Goal: Transaction & Acquisition: Purchase product/service

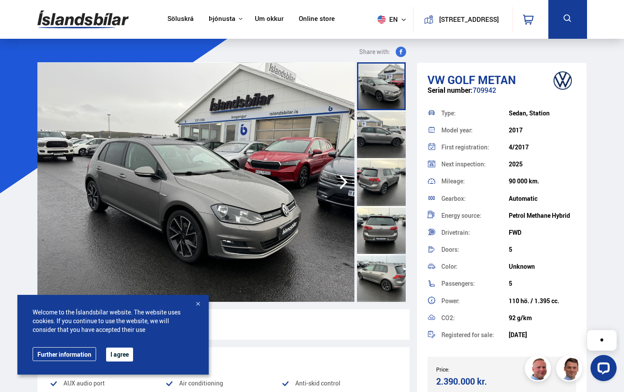
click at [175, 18] on link "Söluskrá" at bounding box center [181, 19] width 26 height 9
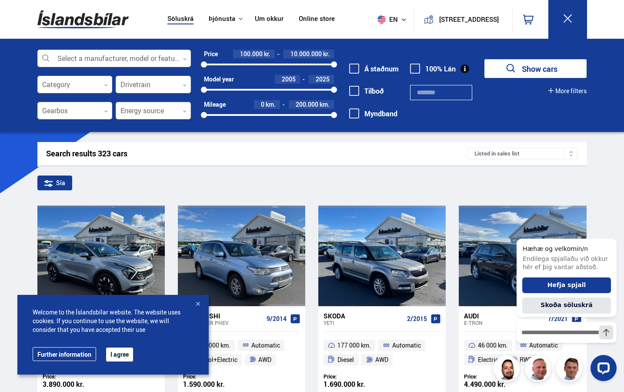
click at [169, 112] on div at bounding box center [153, 110] width 75 height 17
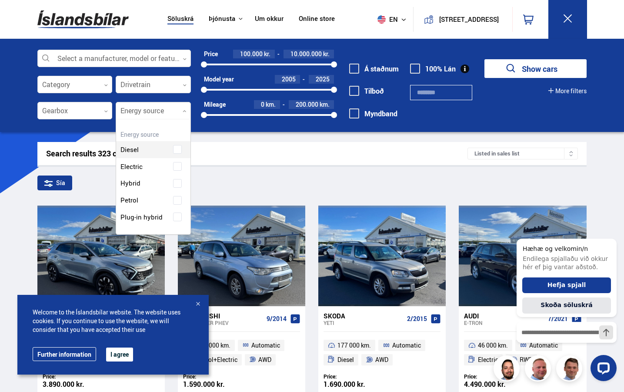
scroll to position [117, 76]
click at [162, 164] on div "Diesel Electric Hybrid Petrol Plug-in hybrid" at bounding box center [153, 176] width 74 height 97
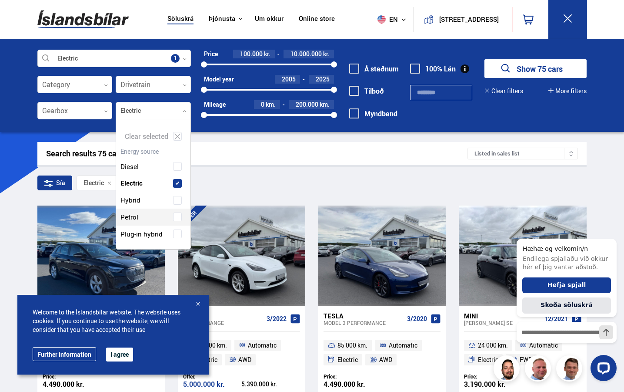
click at [121, 358] on button "I agree" at bounding box center [119, 354] width 27 height 14
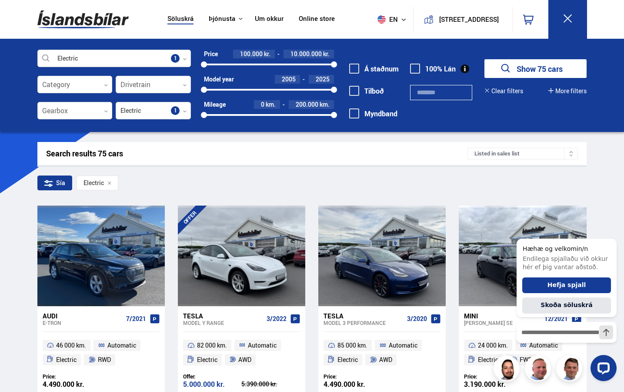
click at [551, 70] on button "Show 75 cars" at bounding box center [536, 68] width 102 height 19
click at [612, 234] on icon "Hide greeting" at bounding box center [612, 231] width 10 height 10
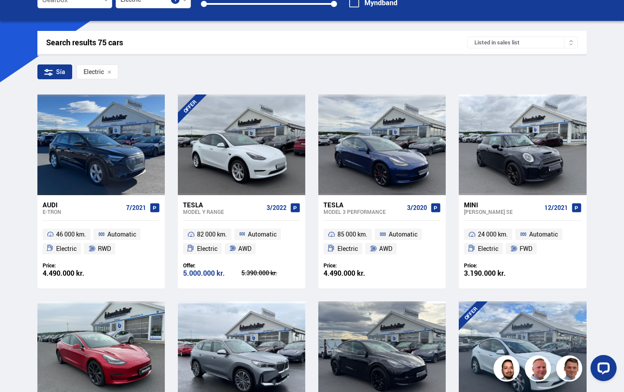
scroll to position [111, 0]
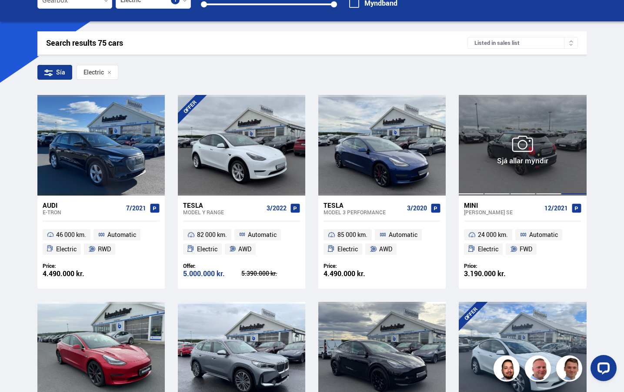
click at [560, 139] on div at bounding box center [549, 145] width 26 height 100
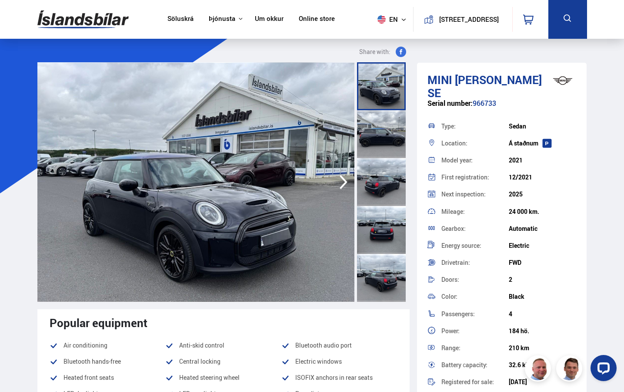
click at [396, 131] on div at bounding box center [381, 134] width 49 height 48
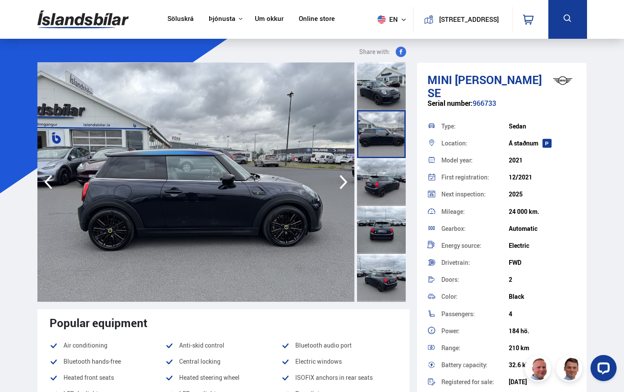
click at [382, 172] on div at bounding box center [381, 182] width 49 height 48
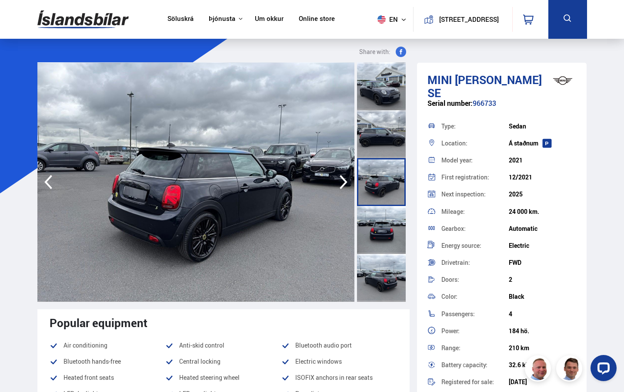
click at [385, 223] on div at bounding box center [381, 230] width 49 height 48
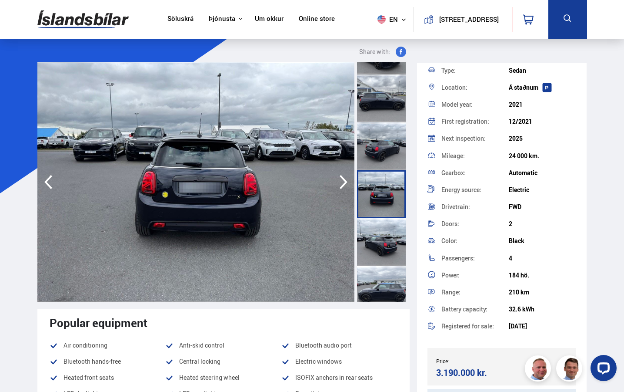
scroll to position [59, 0]
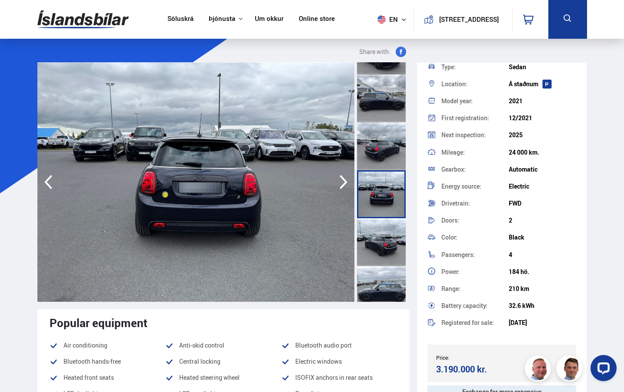
click at [372, 222] on div at bounding box center [381, 242] width 49 height 48
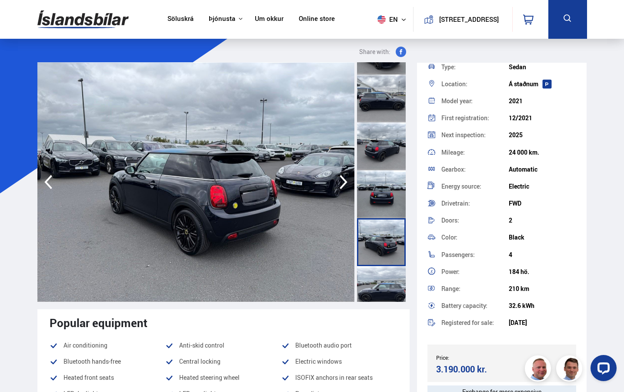
click at [381, 261] on div at bounding box center [381, 242] width 49 height 48
click at [382, 286] on div at bounding box center [381, 290] width 49 height 48
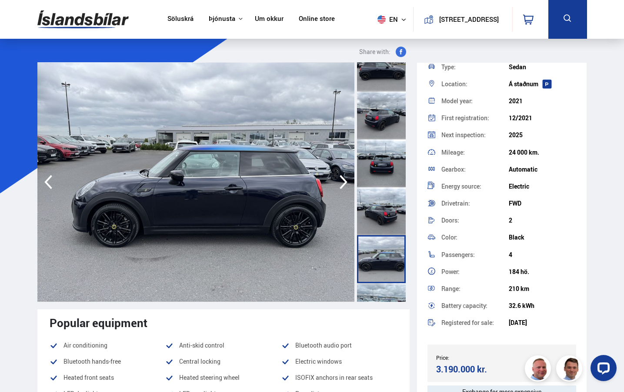
scroll to position [72, 0]
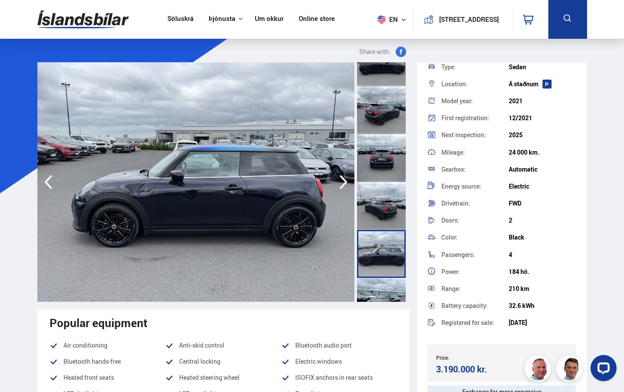
click at [389, 281] on div at bounding box center [381, 302] width 49 height 48
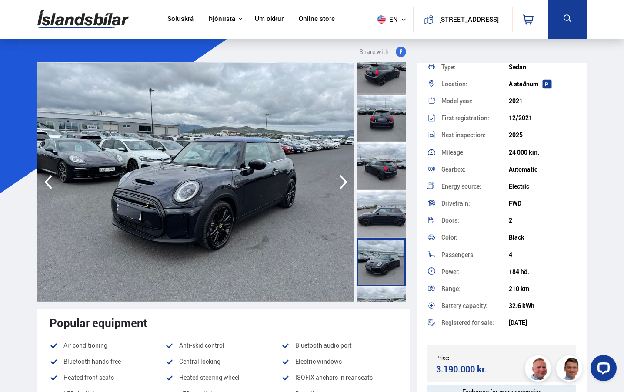
scroll to position [113, 0]
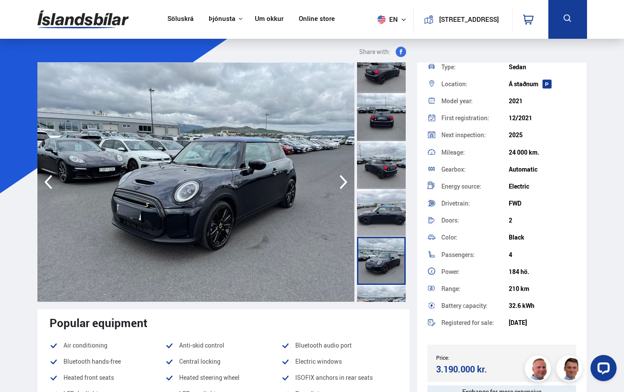
click at [389, 274] on div at bounding box center [381, 261] width 49 height 48
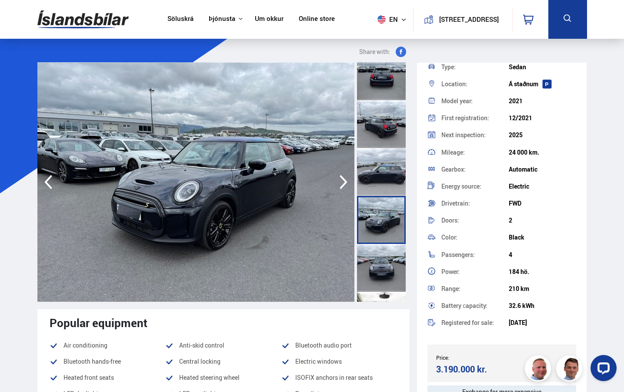
click at [387, 259] on div at bounding box center [381, 268] width 49 height 48
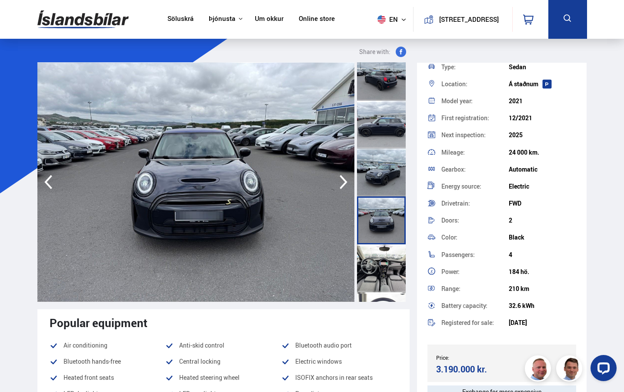
scroll to position [222, 0]
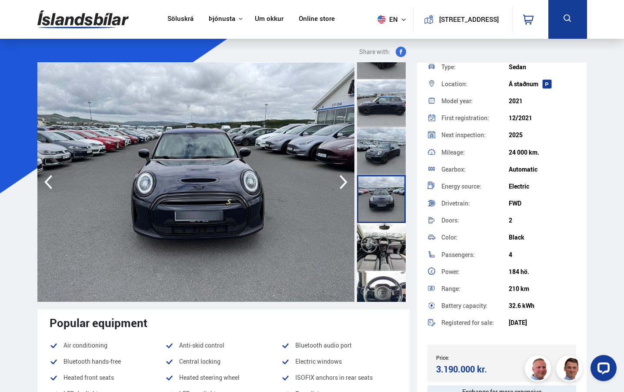
click at [387, 259] on div at bounding box center [381, 247] width 49 height 48
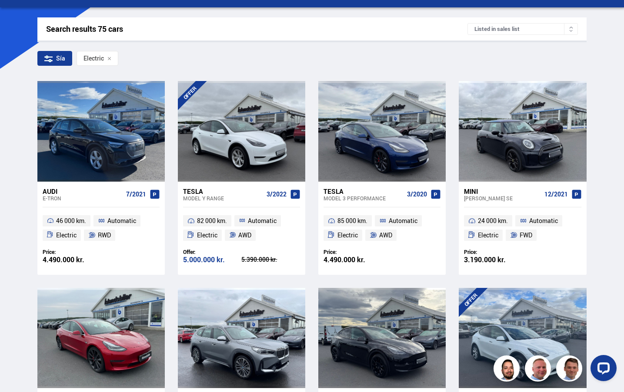
scroll to position [123, 0]
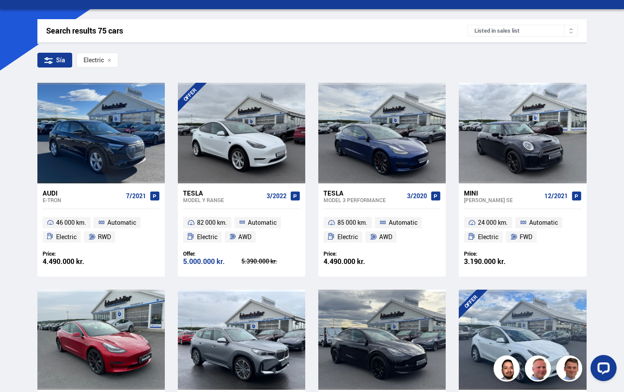
click at [518, 30] on div "Listed in sales list" at bounding box center [523, 31] width 111 height 12
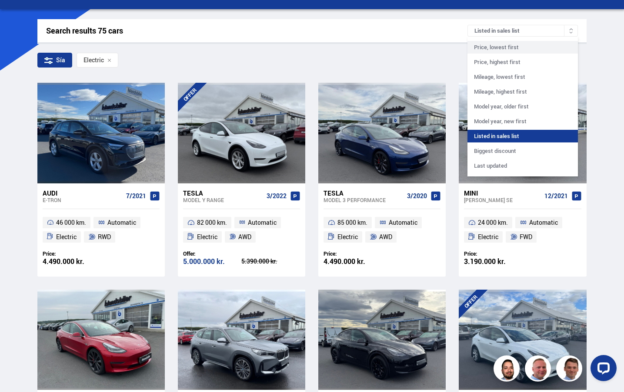
click at [517, 48] on div "Price, lowest first" at bounding box center [523, 47] width 111 height 13
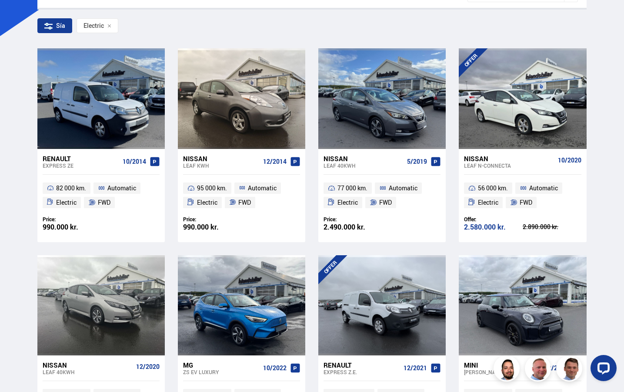
scroll to position [158, 0]
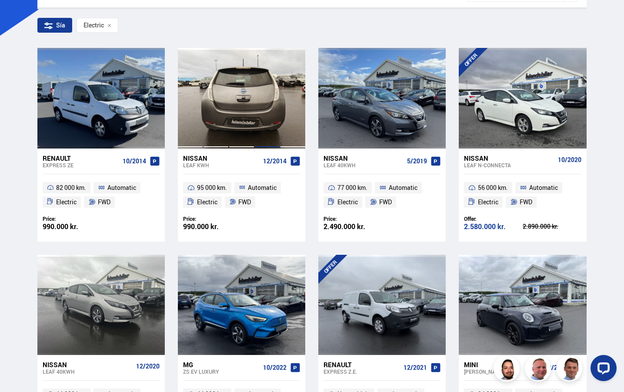
click at [262, 103] on div at bounding box center [268, 98] width 26 height 100
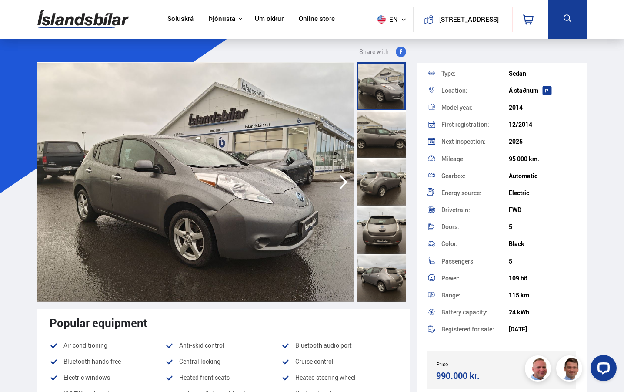
scroll to position [51, 0]
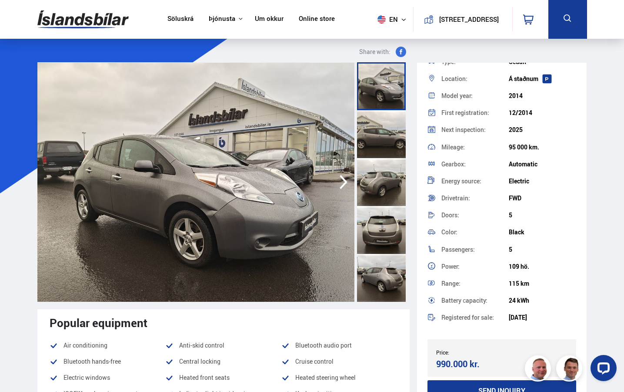
drag, startPoint x: 510, startPoint y: 283, endPoint x: 576, endPoint y: 284, distance: 66.1
click at [576, 284] on div "Nissan Leaf KWH Serial number: 752958 Type: Sedan Location: Á [GEOGRAPHIC_DATA]…" at bounding box center [502, 211] width 170 height 400
click at [507, 263] on div "Power: 109 hö." at bounding box center [502, 266] width 149 height 17
